Goal: Transaction & Acquisition: Book appointment/travel/reservation

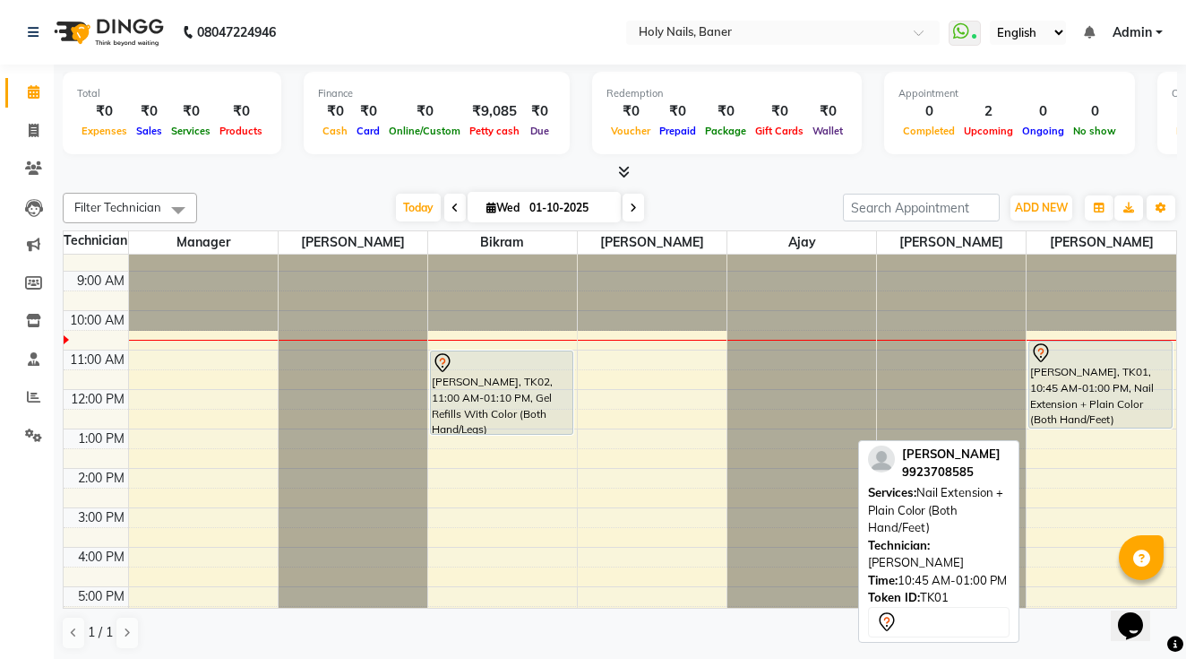
scroll to position [25, 0]
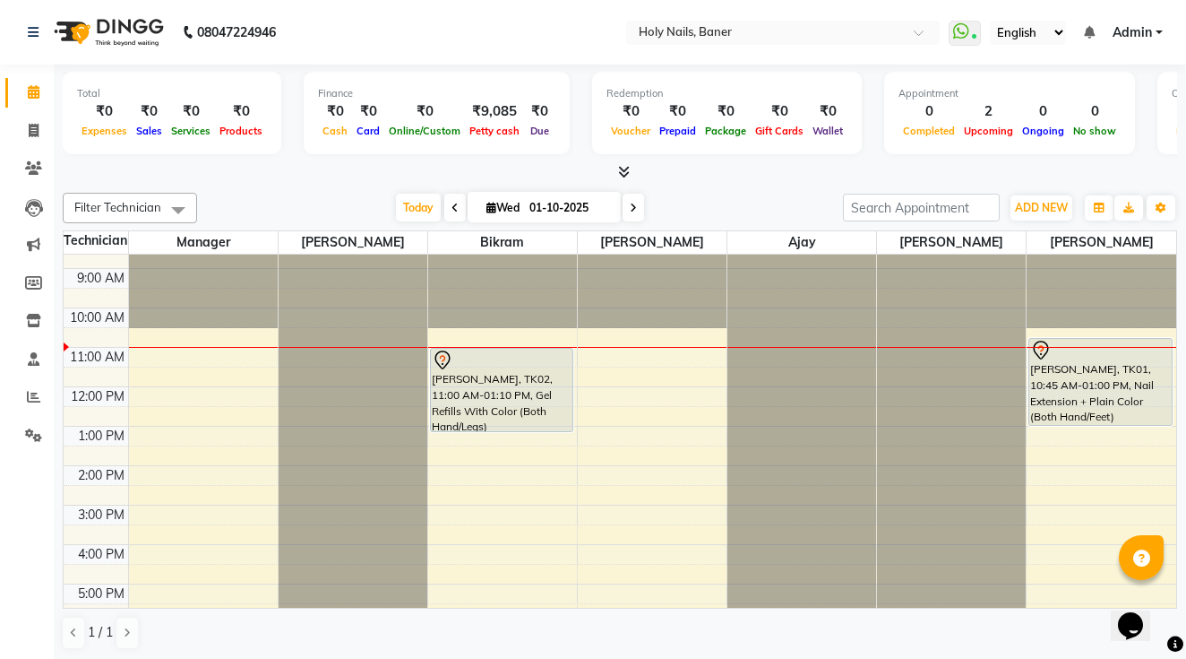
click at [440, 453] on div "8:00 AM 9:00 AM 10:00 AM 11:00 AM 12:00 PM 1:00 PM 2:00 PM 3:00 PM 4:00 PM 5:00…" at bounding box center [620, 504] width 1113 height 551
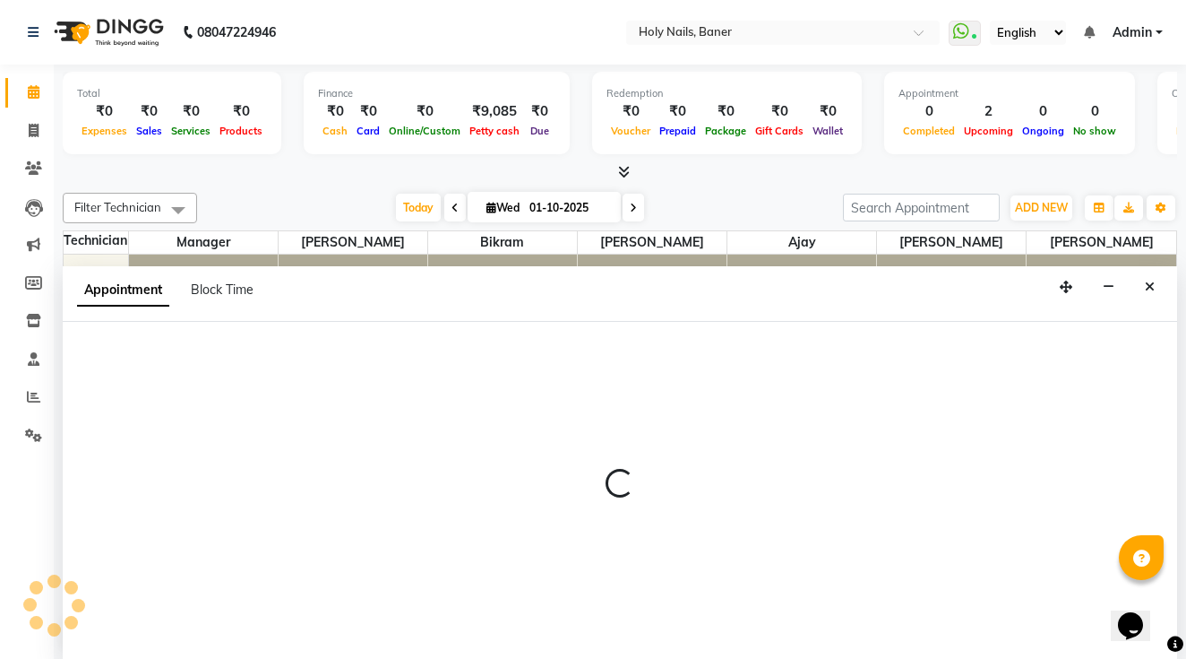
scroll to position [1, 0]
select select "58118"
select select "810"
select select "tentative"
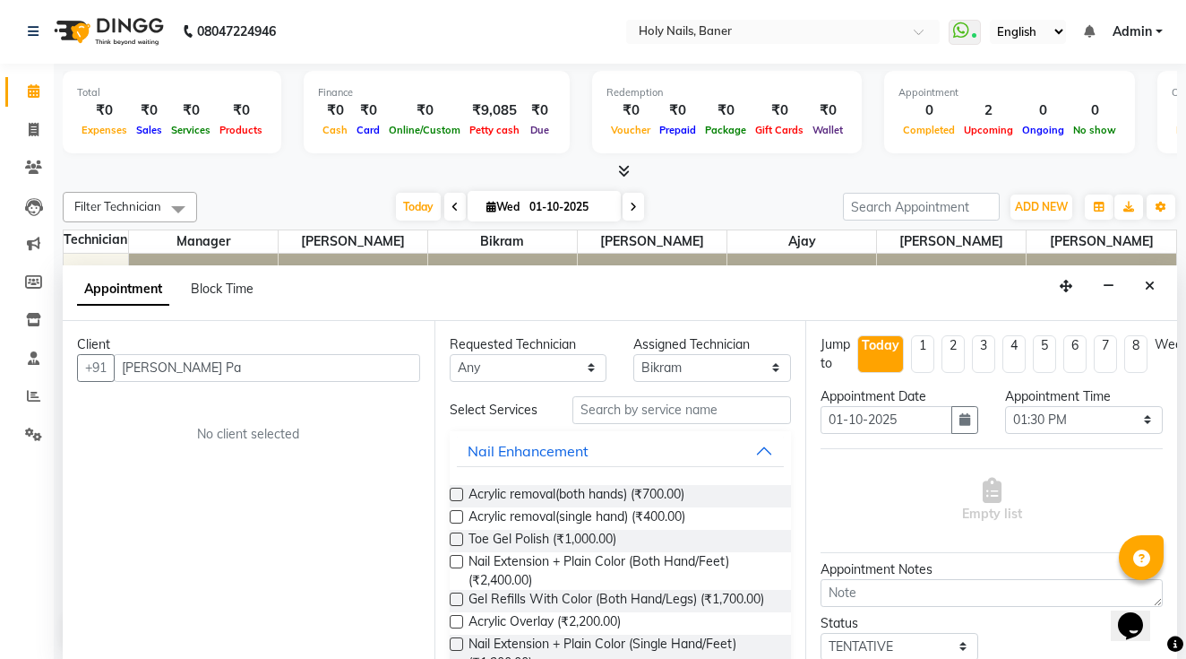
type input "7350315562"
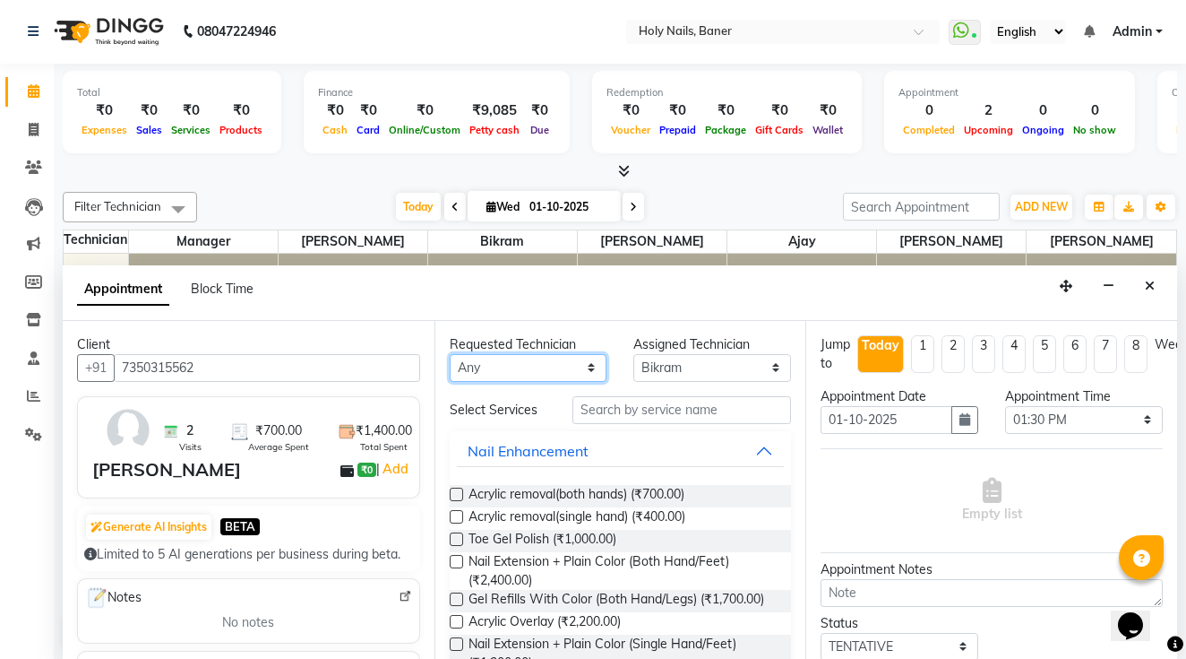
select select "66405"
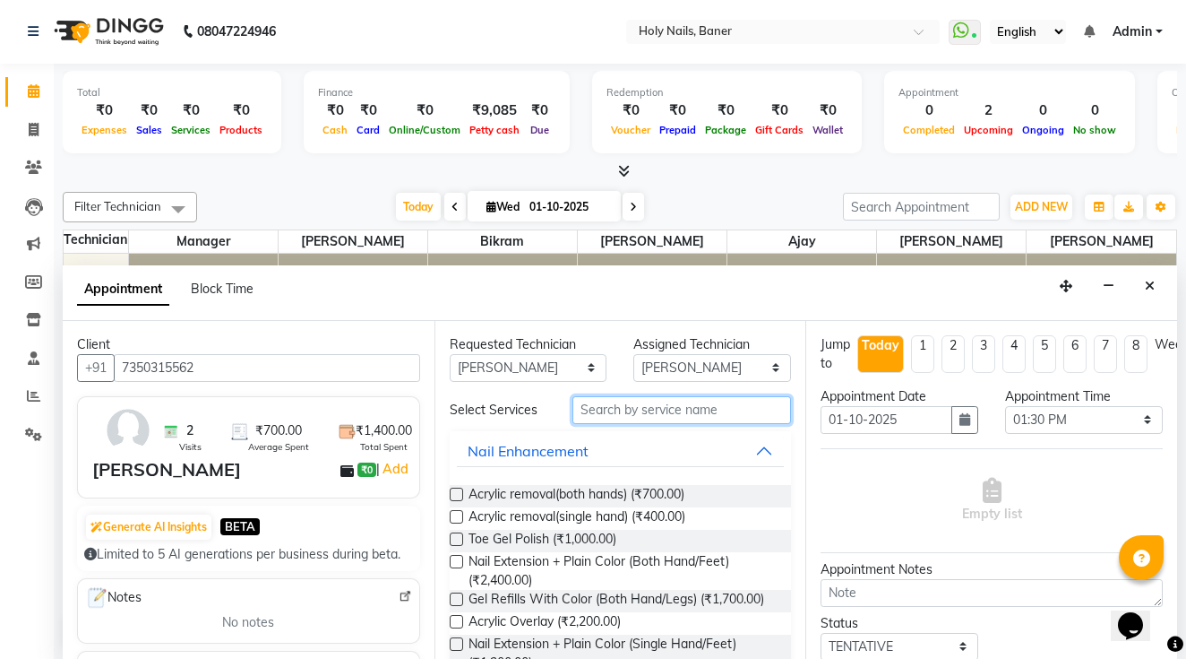
click at [608, 410] on input "text" at bounding box center [682, 410] width 219 height 28
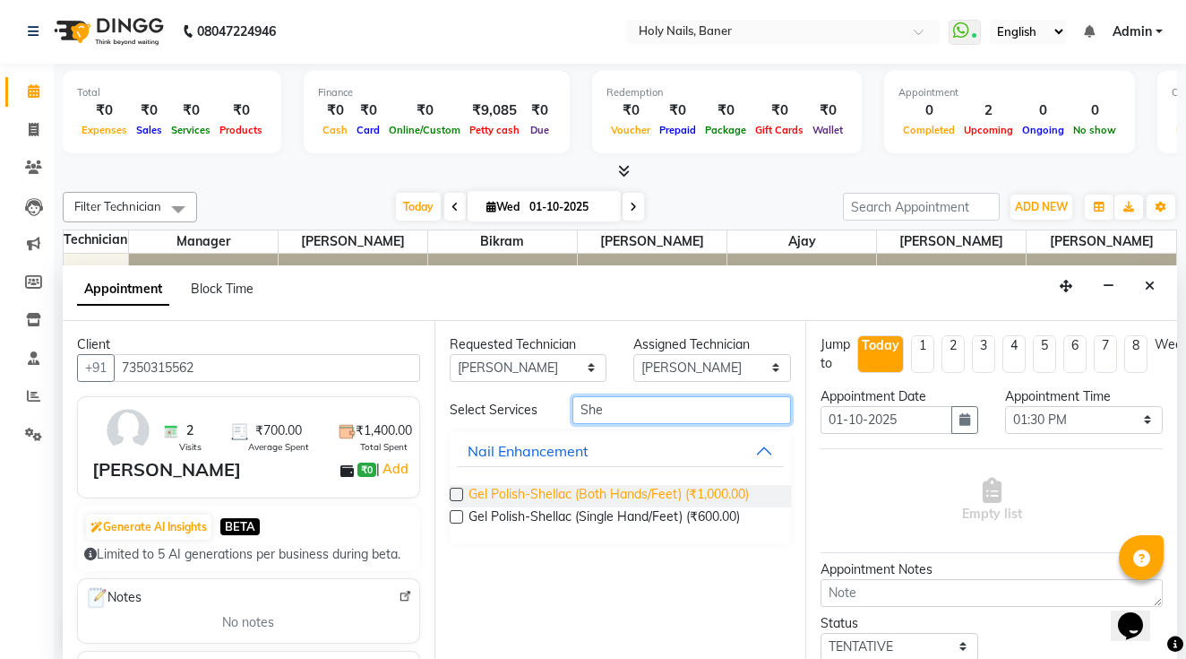
type input "She"
click at [694, 496] on span "Gel Polish-Shellac (Both Hands/Feet) (₹1,000.00)" at bounding box center [609, 496] width 280 height 22
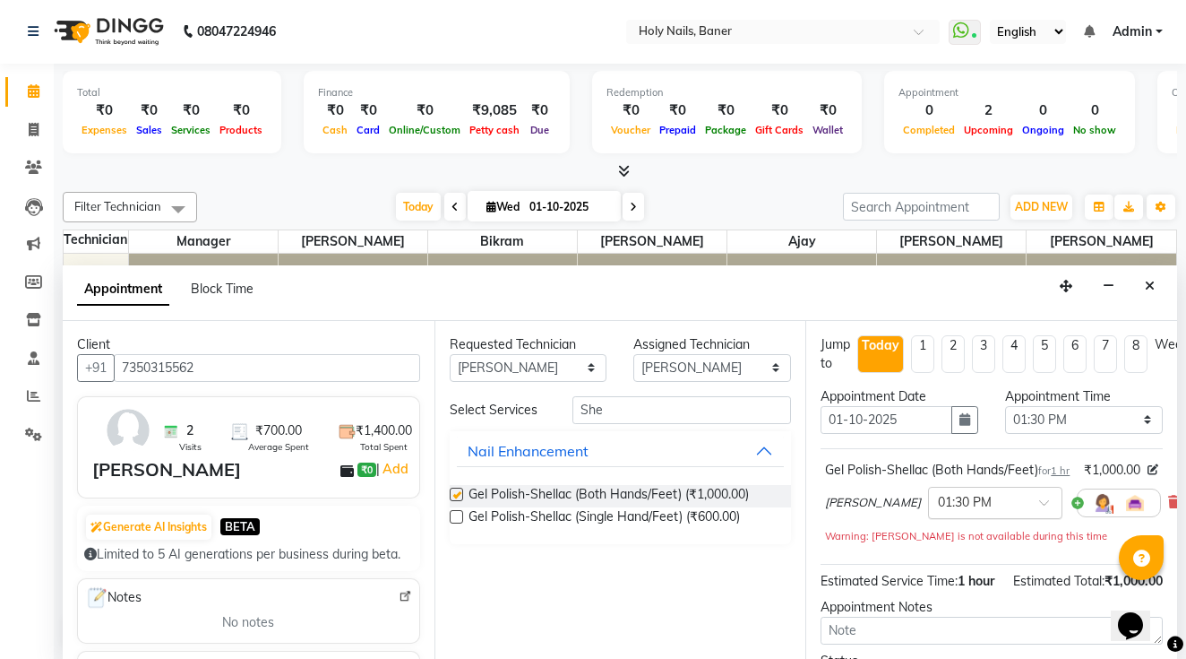
checkbox input "false"
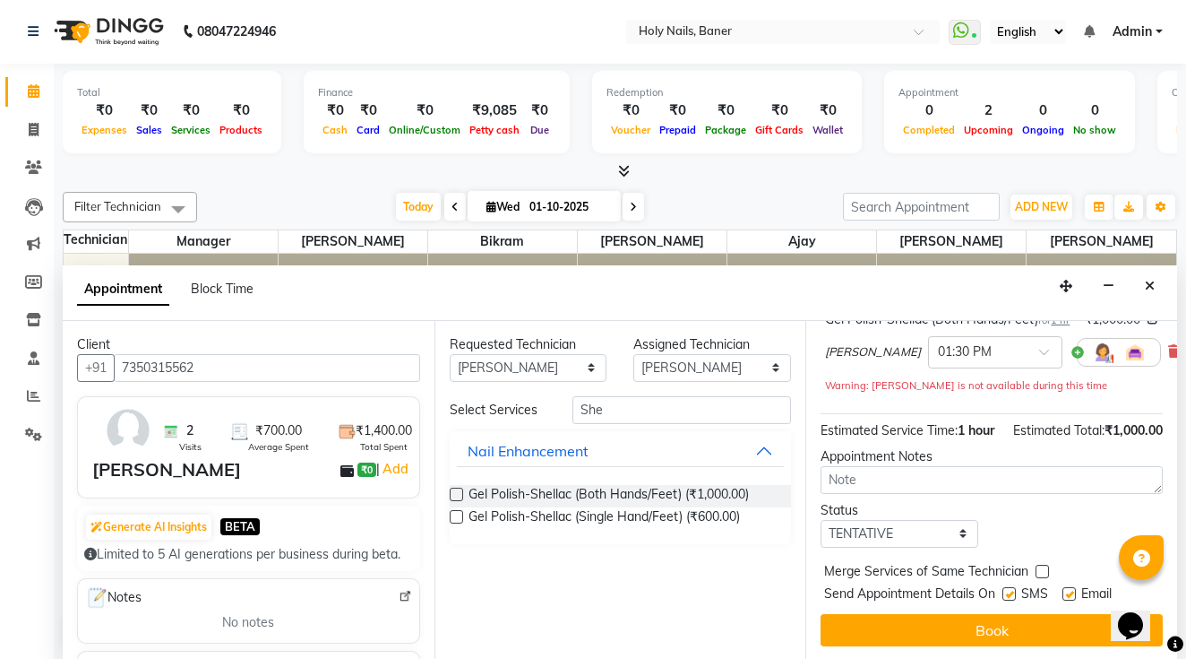
scroll to position [169, 0]
click at [907, 644] on div "Jump to [DATE] 1 2 3 4 5 6 7 8 Weeks Appointment Date [DATE] Appointment Time S…" at bounding box center [992, 491] width 372 height 340
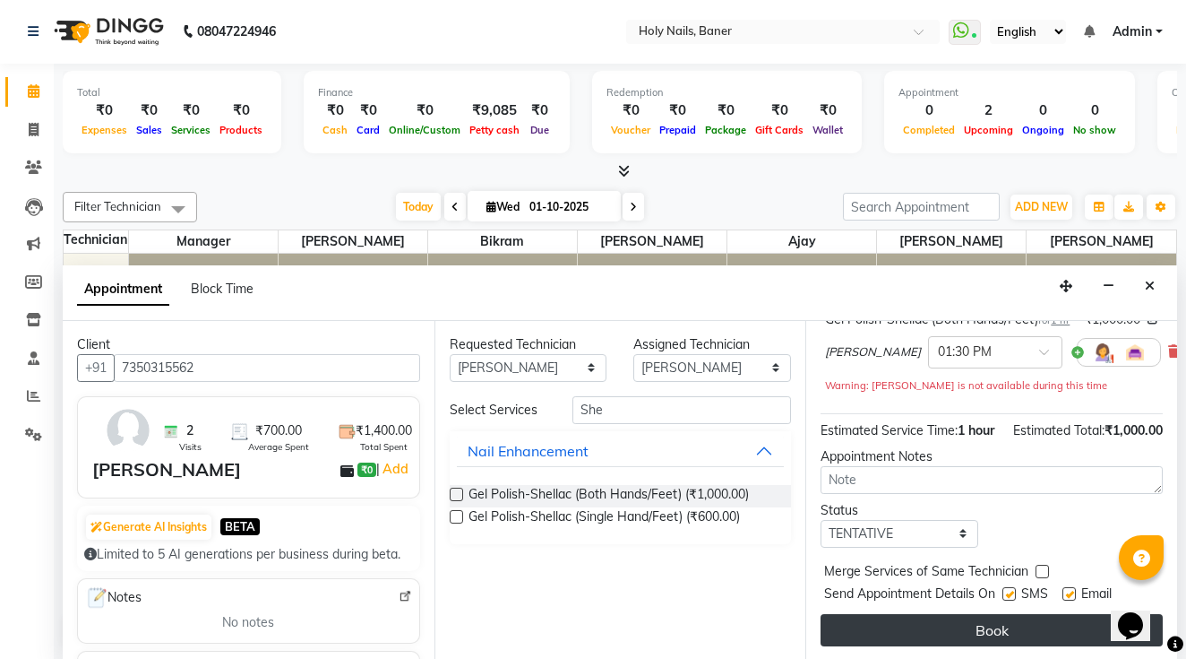
click at [917, 637] on button "Book" at bounding box center [992, 630] width 342 height 32
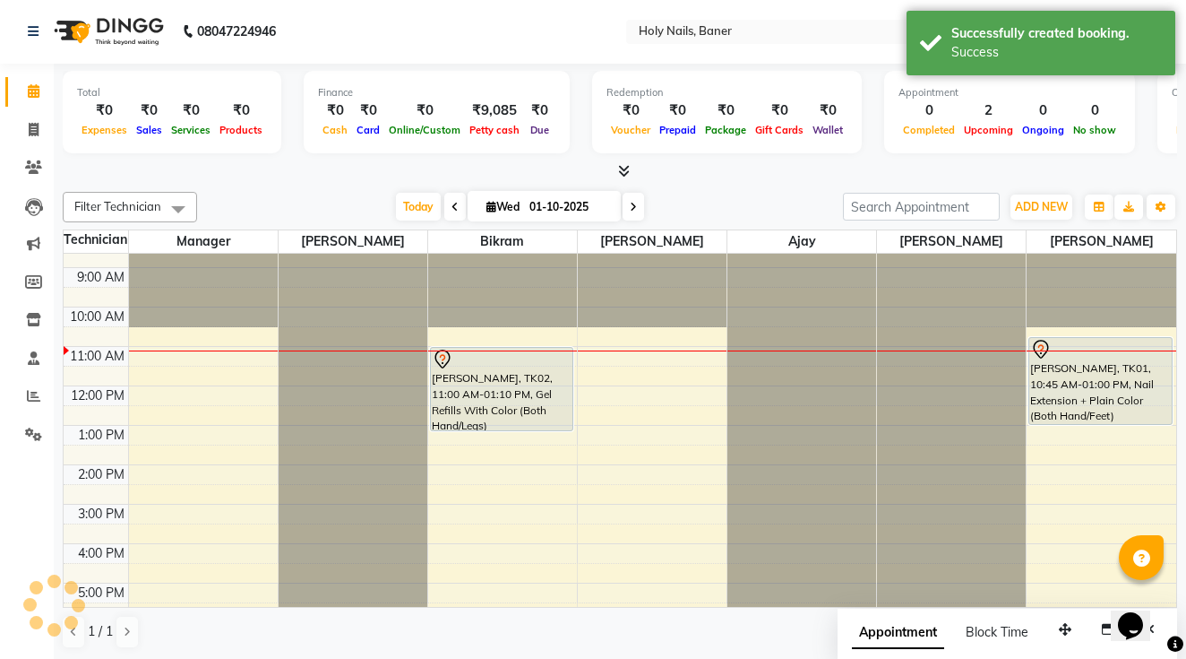
scroll to position [0, 0]
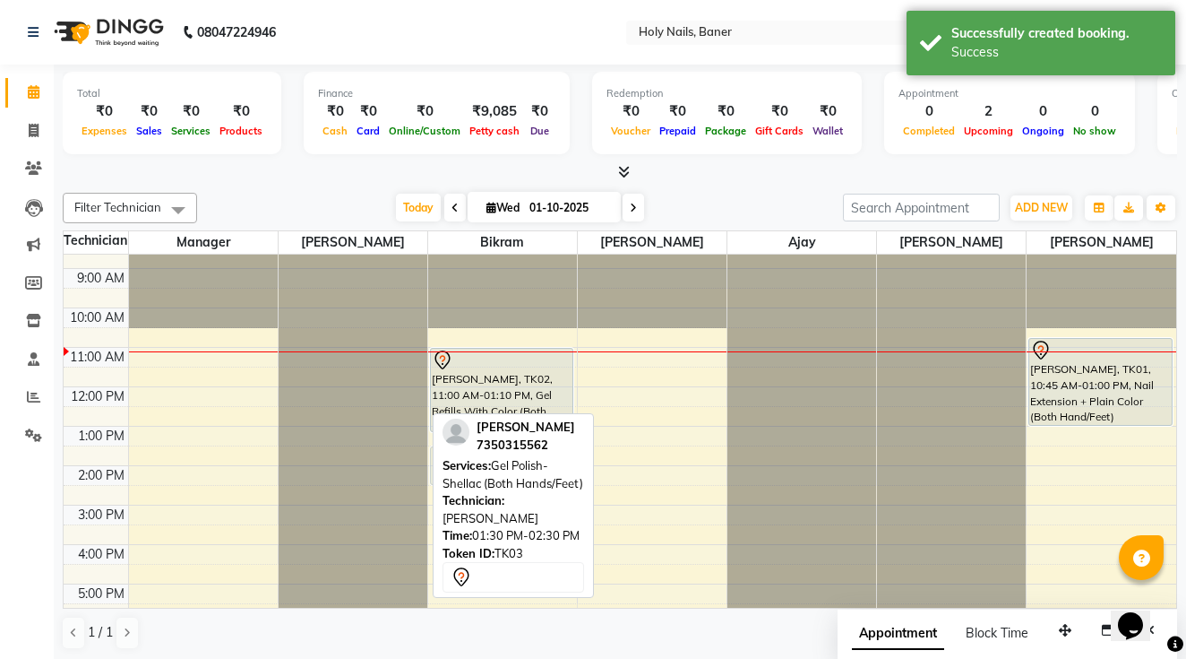
drag, startPoint x: 374, startPoint y: 461, endPoint x: 461, endPoint y: 462, distance: 87.8
click at [461, 462] on div "Filter Technician Select All Manager [PERSON_NAME] [PERSON_NAME] [PERSON_NAME] …" at bounding box center [620, 420] width 1115 height 471
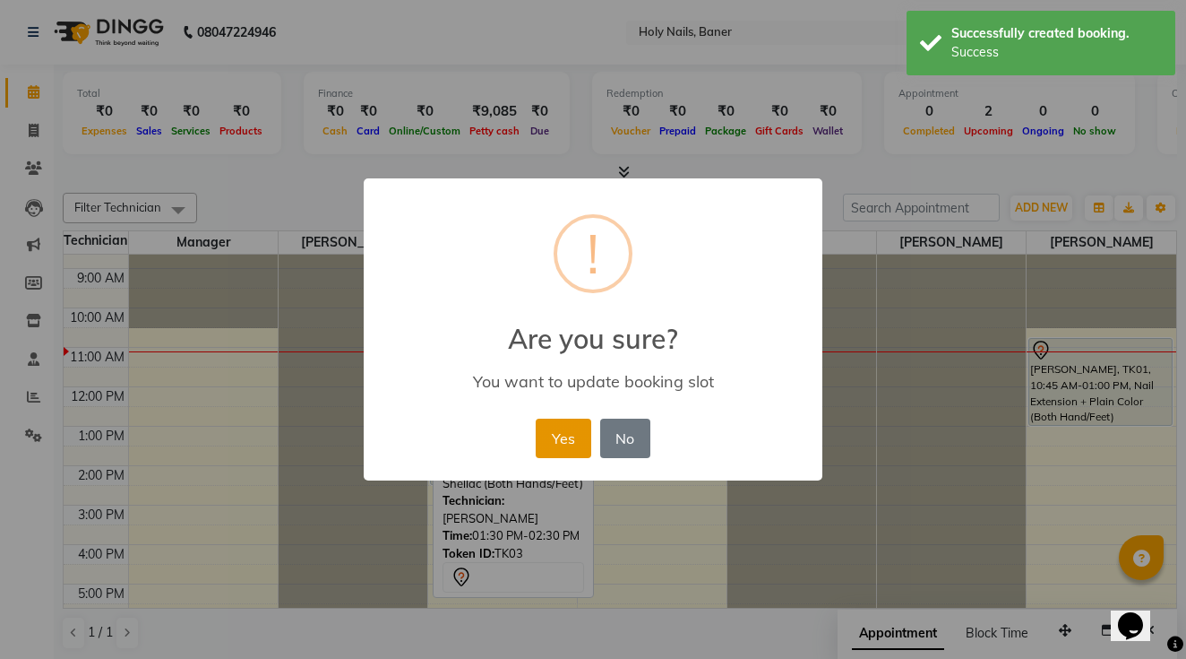
click at [548, 451] on button "Yes" at bounding box center [563, 437] width 55 height 39
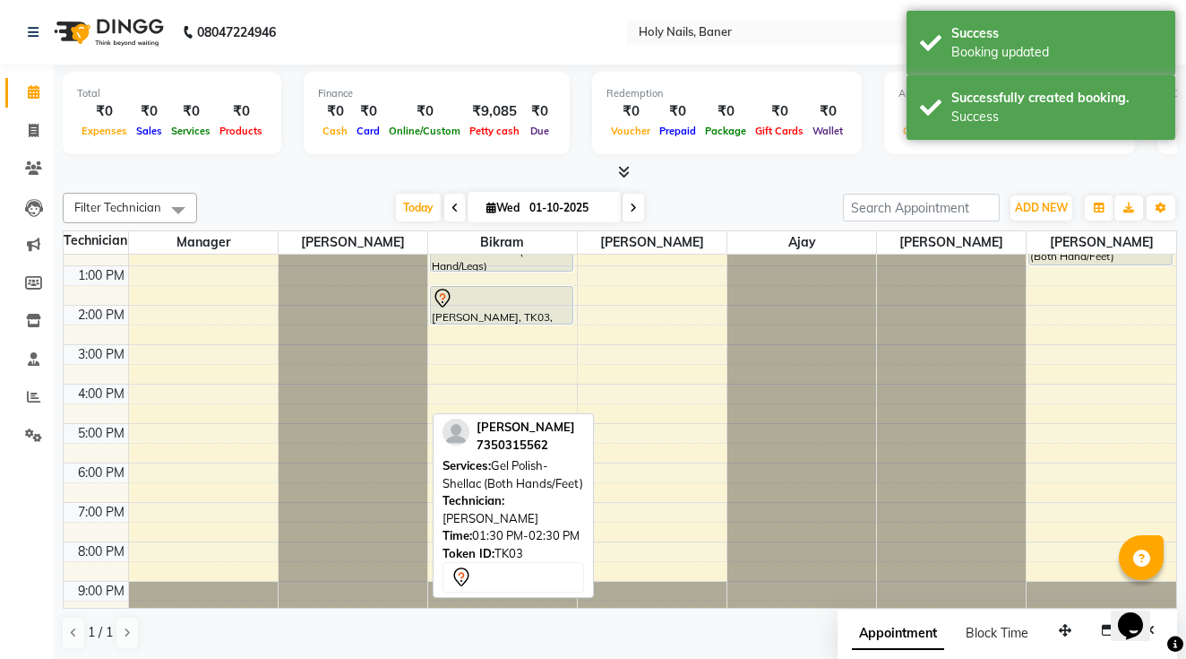
scroll to position [185, 0]
